Goal: Task Accomplishment & Management: Use online tool/utility

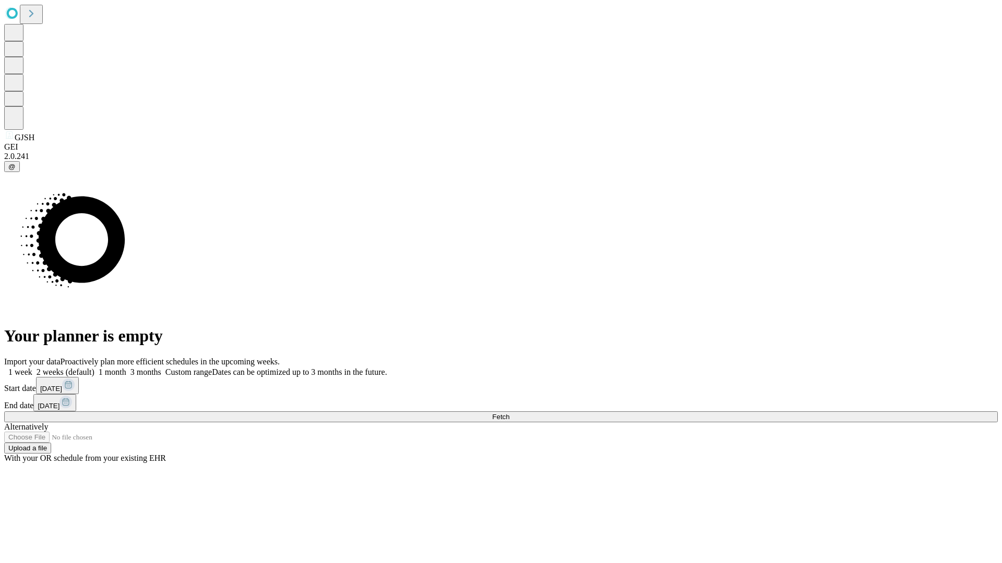
click at [509, 413] on span "Fetch" at bounding box center [500, 417] width 17 height 8
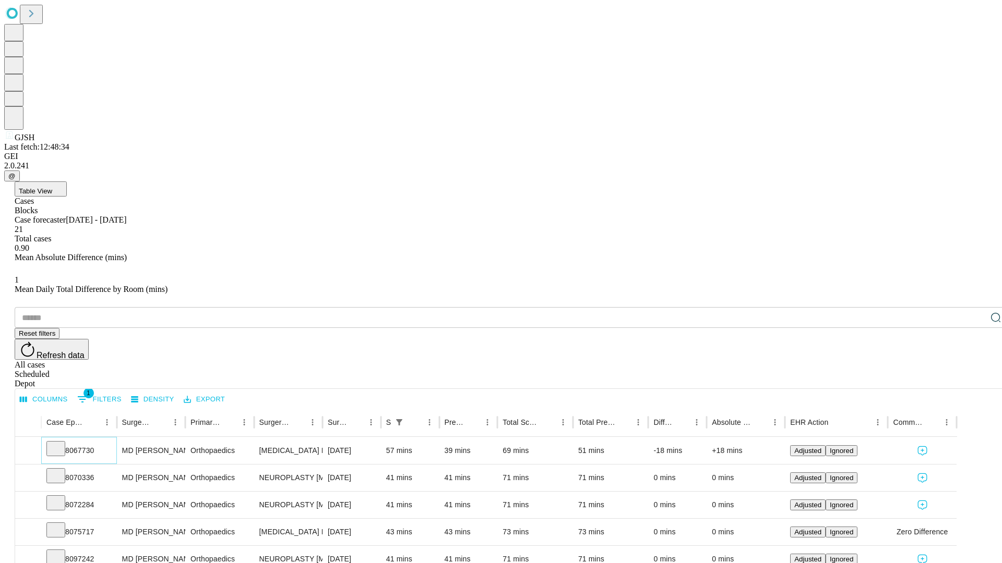
click at [61, 443] on icon at bounding box center [56, 448] width 10 height 10
